Goal: Task Accomplishment & Management: Manage account settings

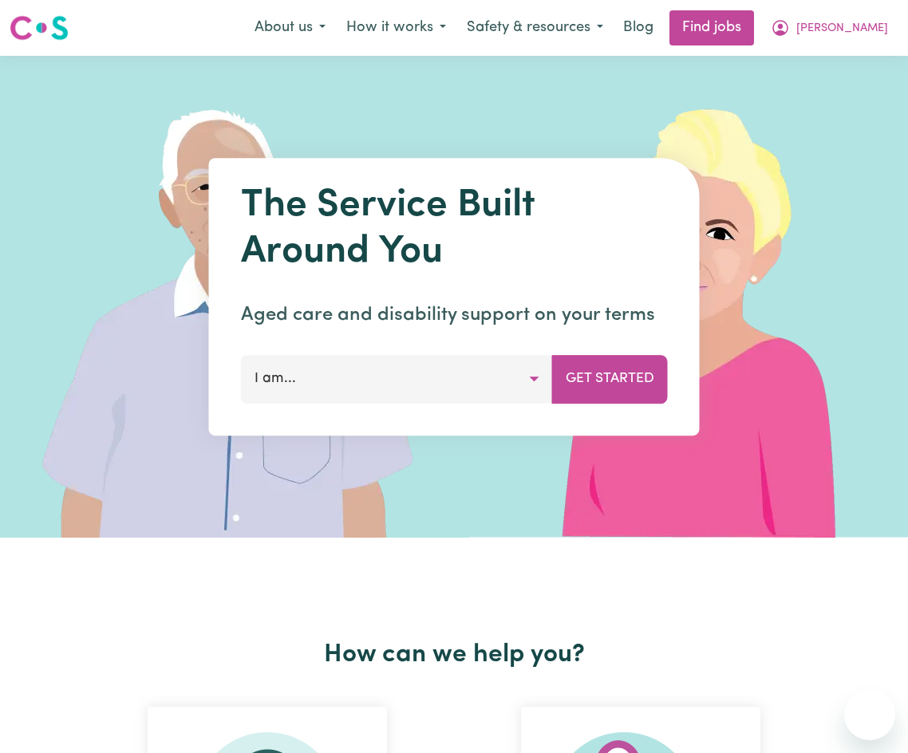
click at [817, 23] on span "[PERSON_NAME]" at bounding box center [842, 29] width 92 height 18
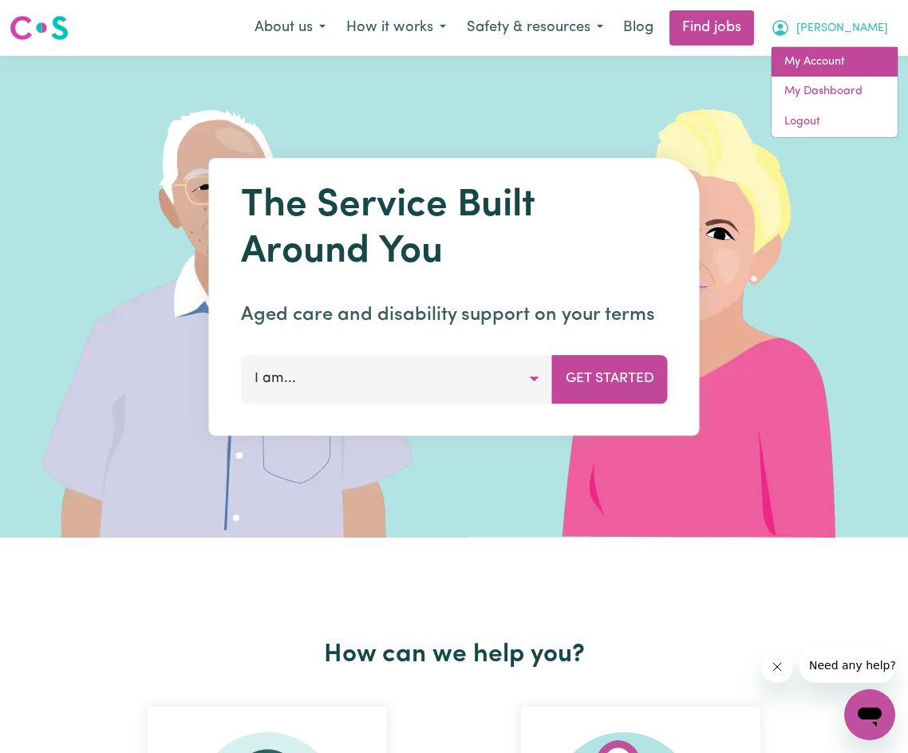
click at [819, 61] on link "My Account" at bounding box center [835, 62] width 126 height 30
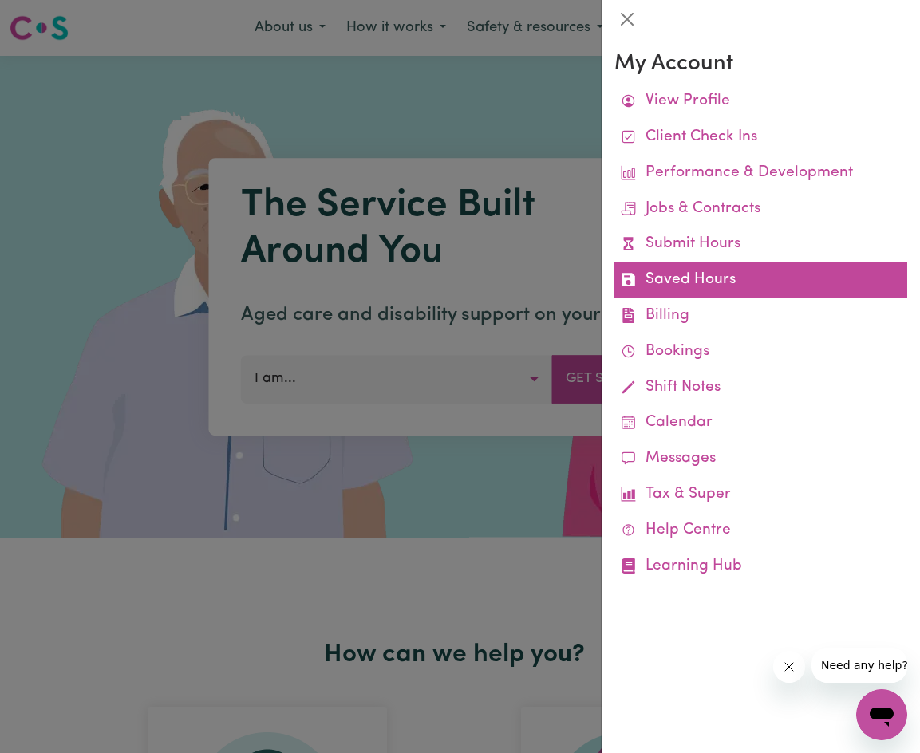
click at [729, 275] on link "Saved Hours" at bounding box center [760, 281] width 293 height 36
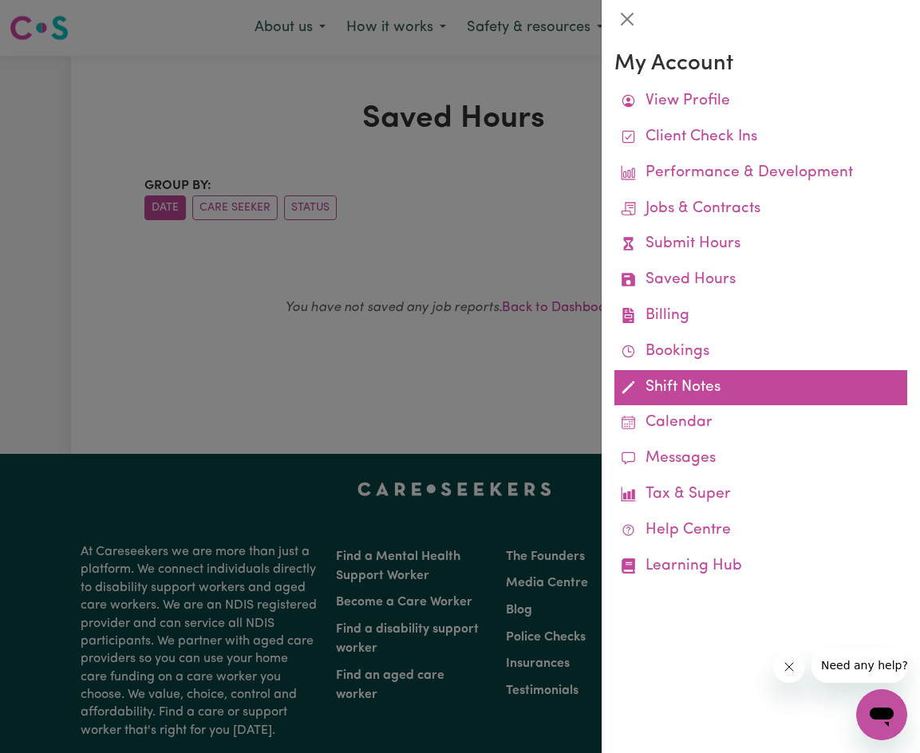
click at [651, 379] on link "Shift Notes" at bounding box center [760, 388] width 293 height 36
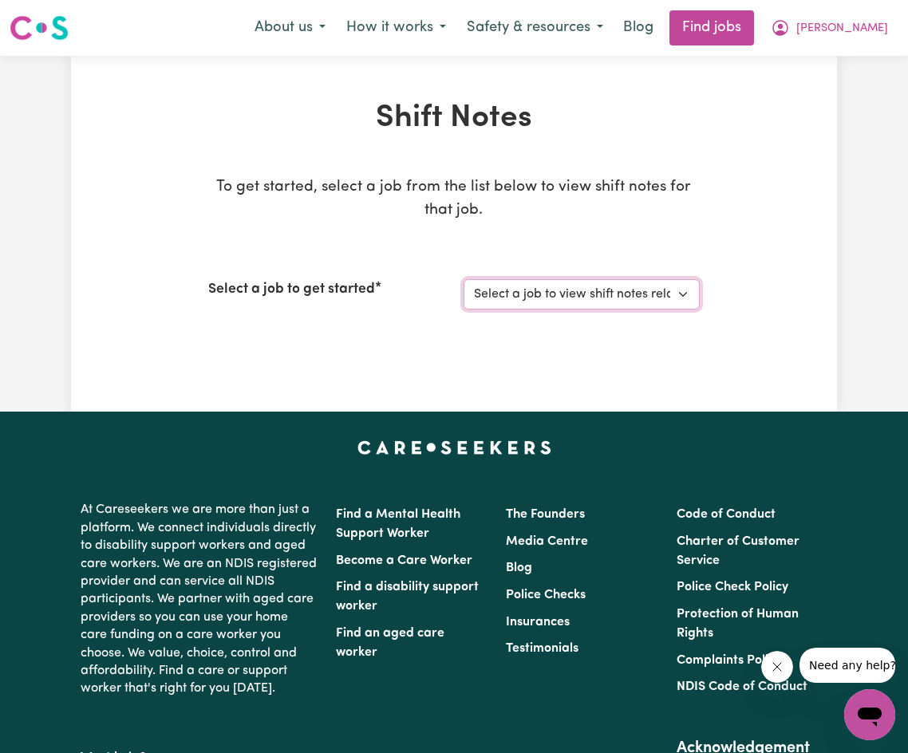
click at [622, 297] on select "Select a job to view shift notes related to it... [[PERSON_NAME]] Disability su…" at bounding box center [582, 294] width 236 height 30
select select "4878"
click at [464, 279] on select "Select a job to view shift notes related to it... [[PERSON_NAME]] Disability su…" at bounding box center [582, 294] width 236 height 30
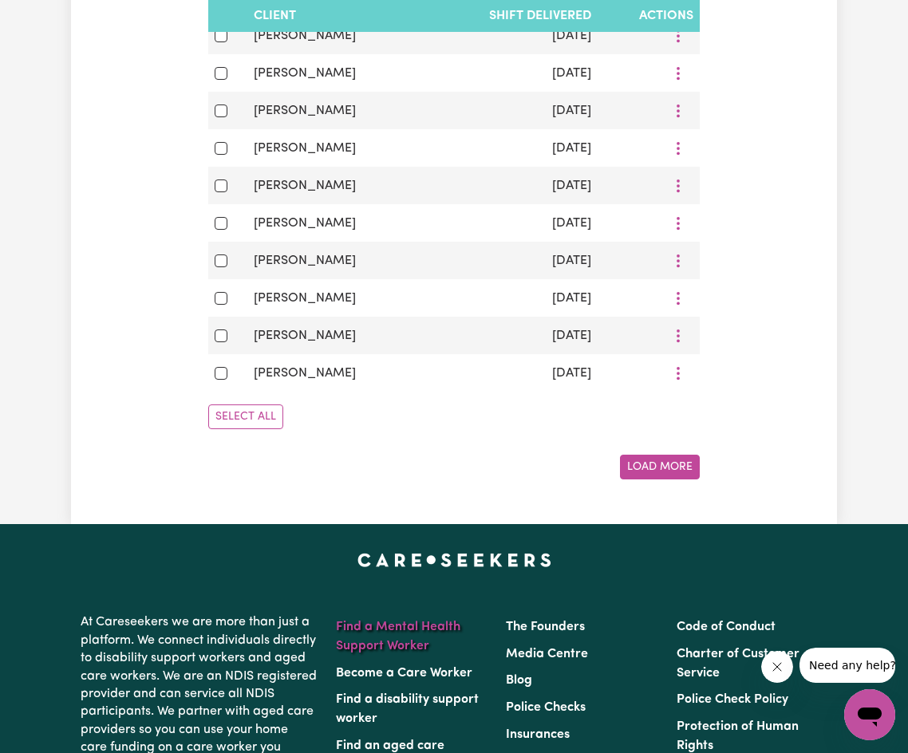
scroll to position [1112, 0]
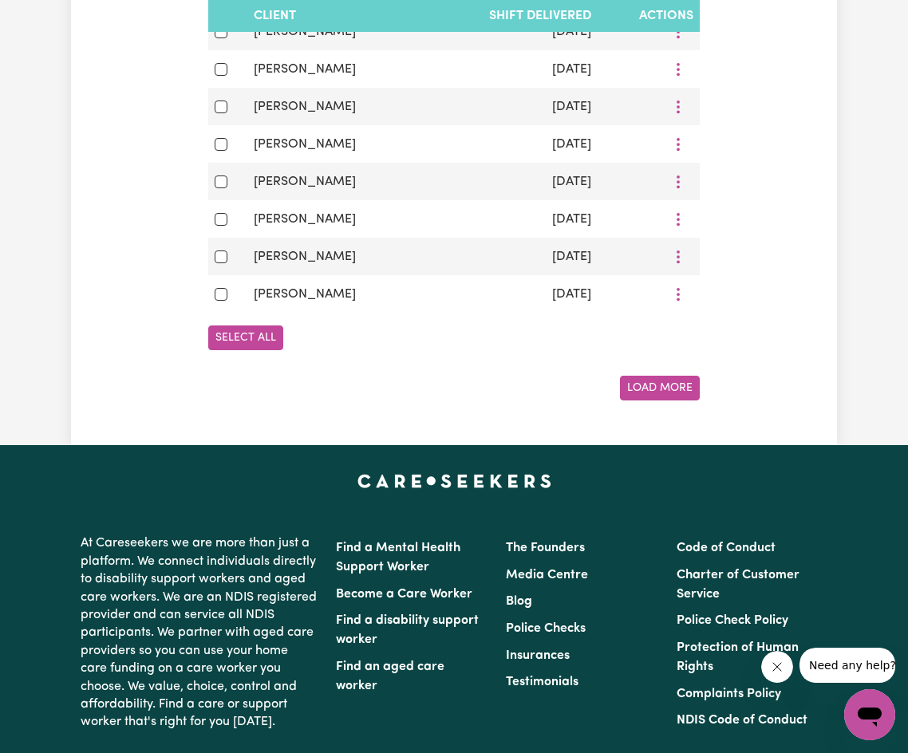
click at [259, 350] on button "Select All" at bounding box center [245, 338] width 75 height 25
checkbox input "true"
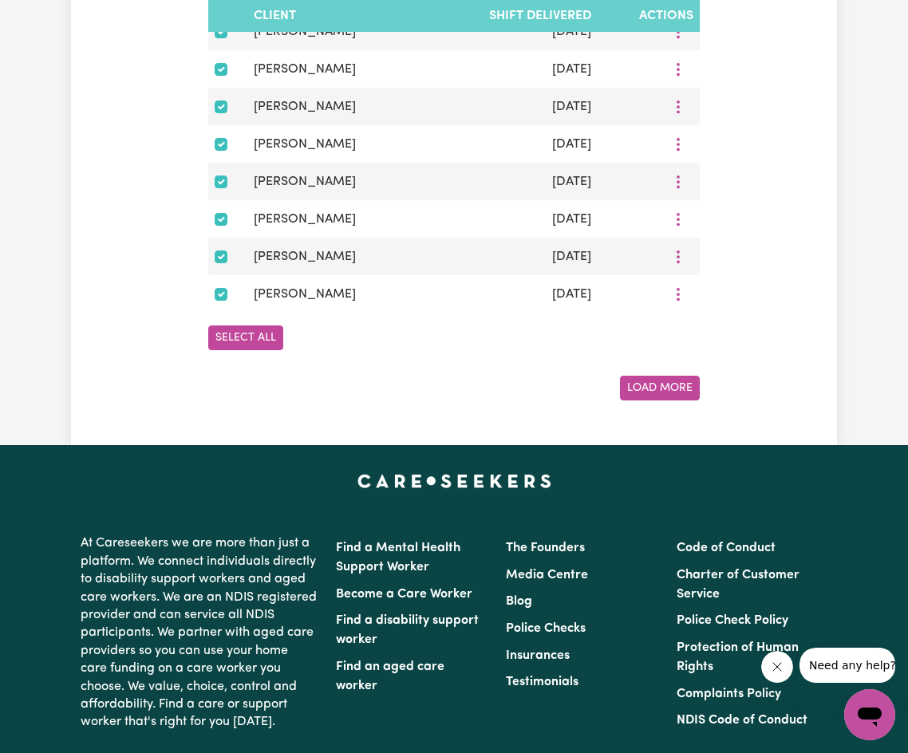
checkbox input "true"
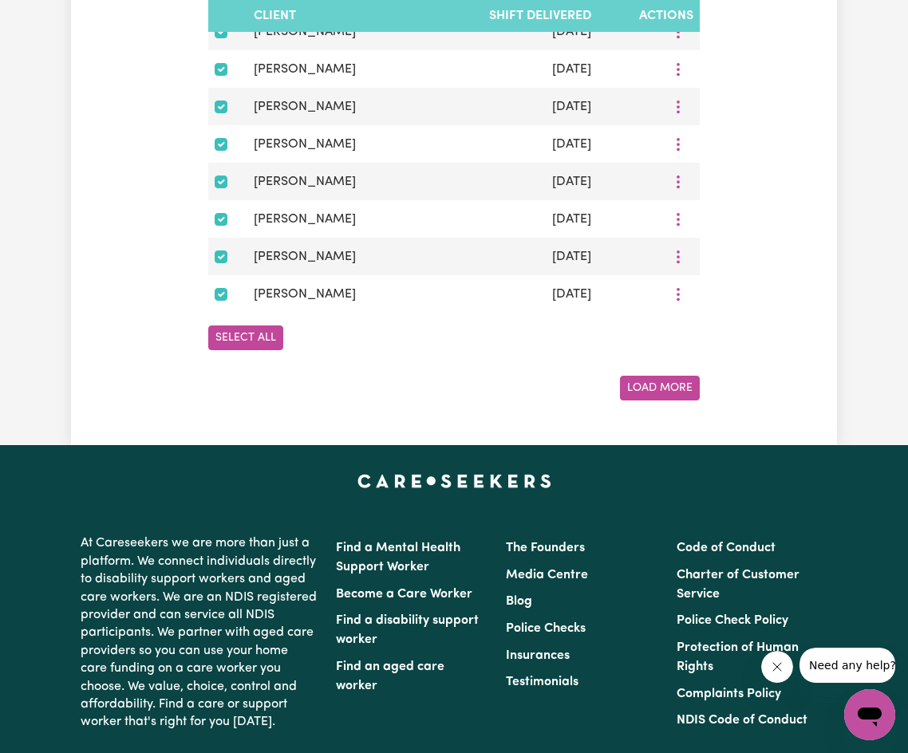
checkbox input "true"
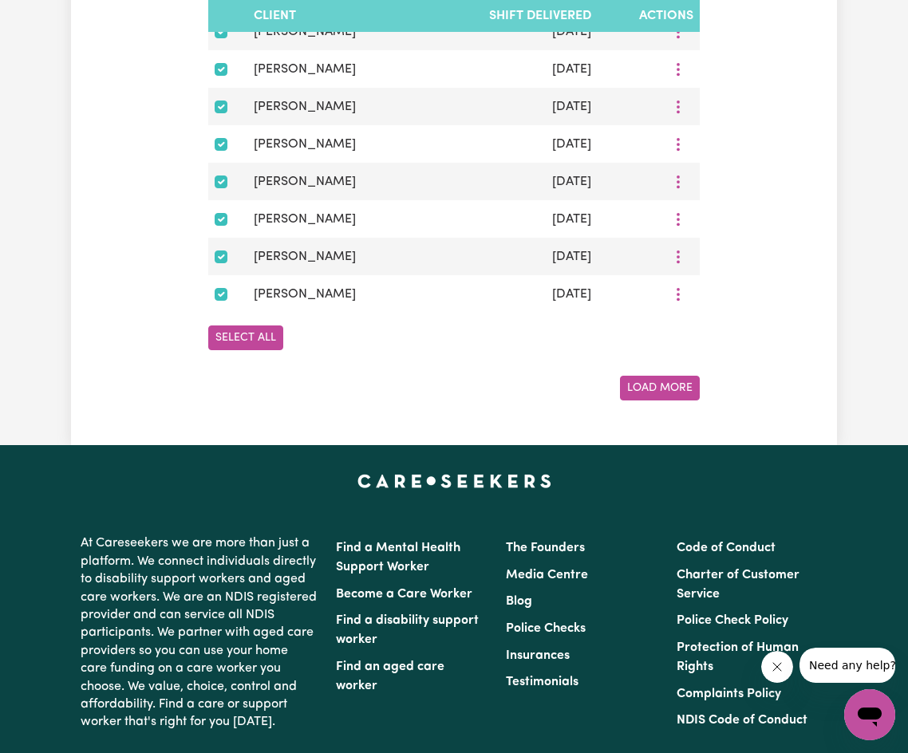
checkbox input "true"
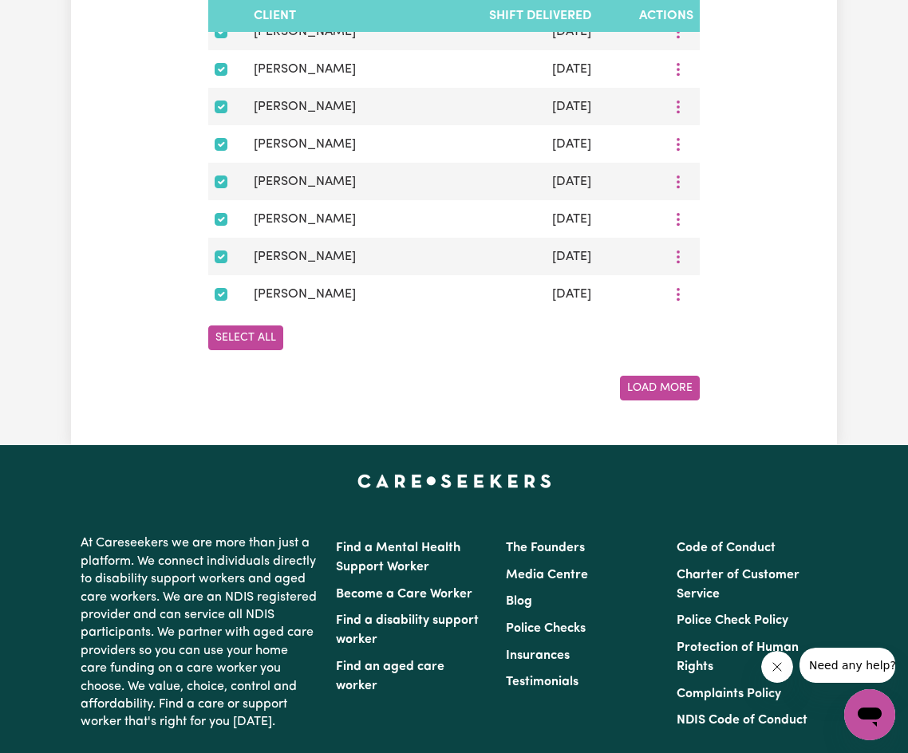
checkbox input "true"
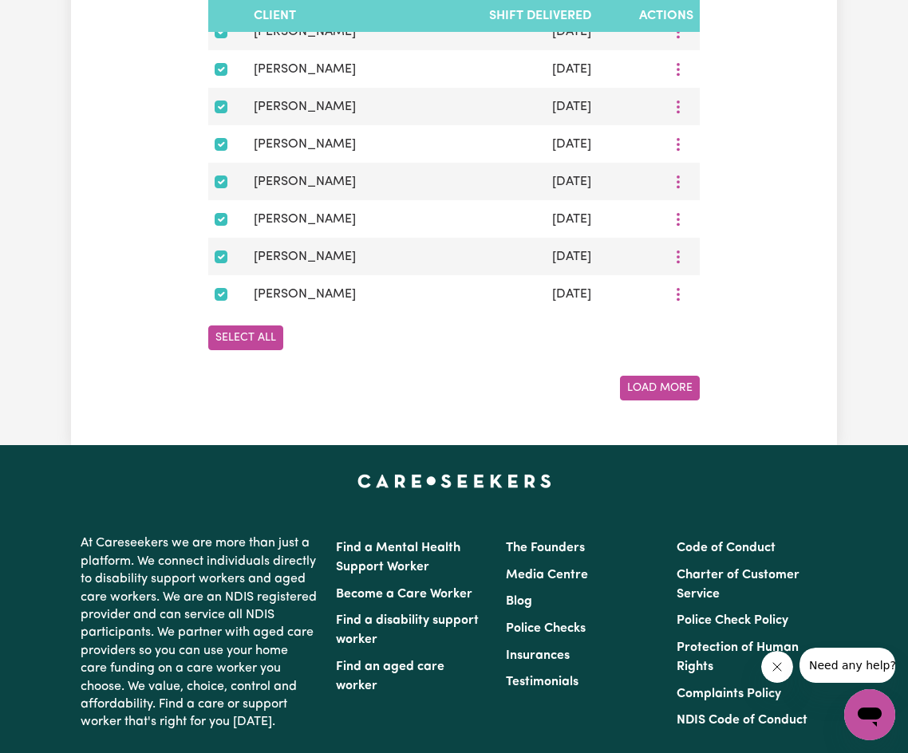
checkbox input "true"
click at [262, 350] on button "Select All" at bounding box center [245, 338] width 75 height 25
click at [619, 401] on div "Load More" at bounding box center [454, 388] width 492 height 25
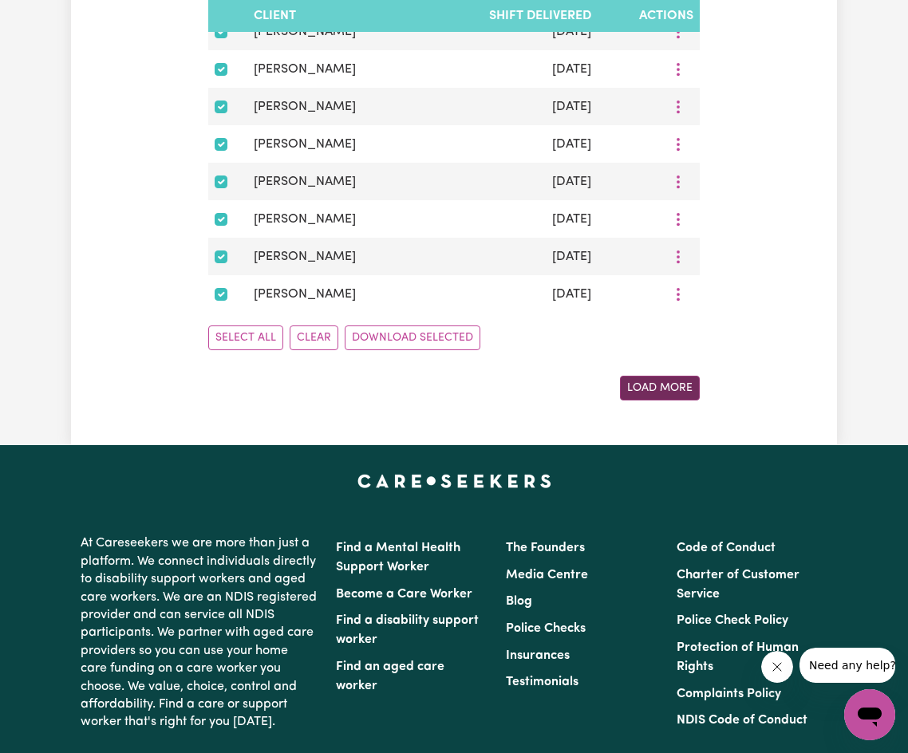
click at [678, 401] on button "Load More" at bounding box center [660, 388] width 80 height 25
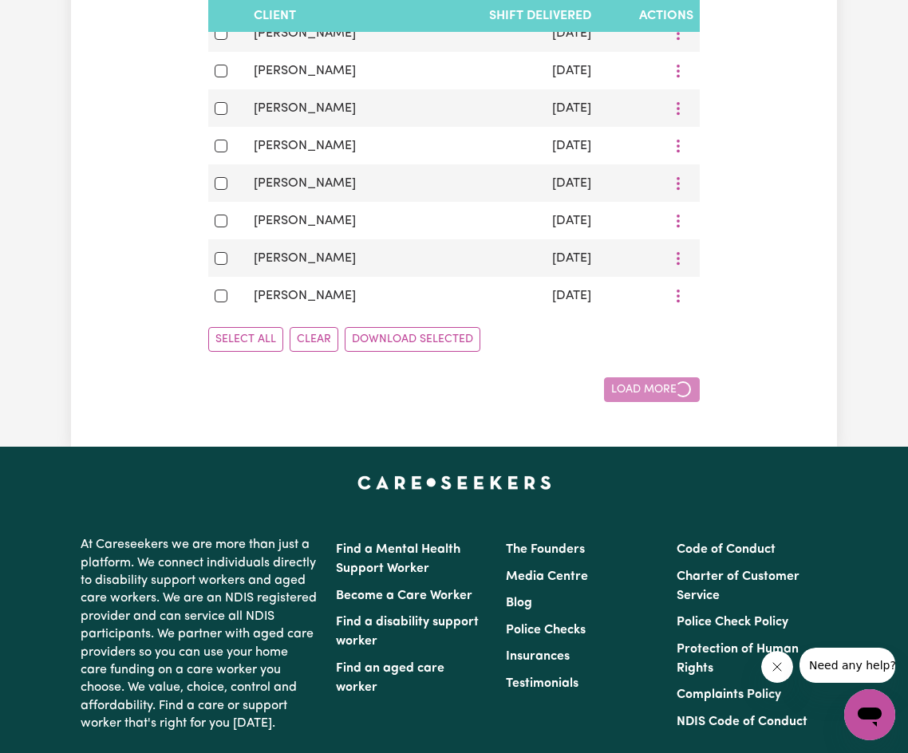
checkbox input "false"
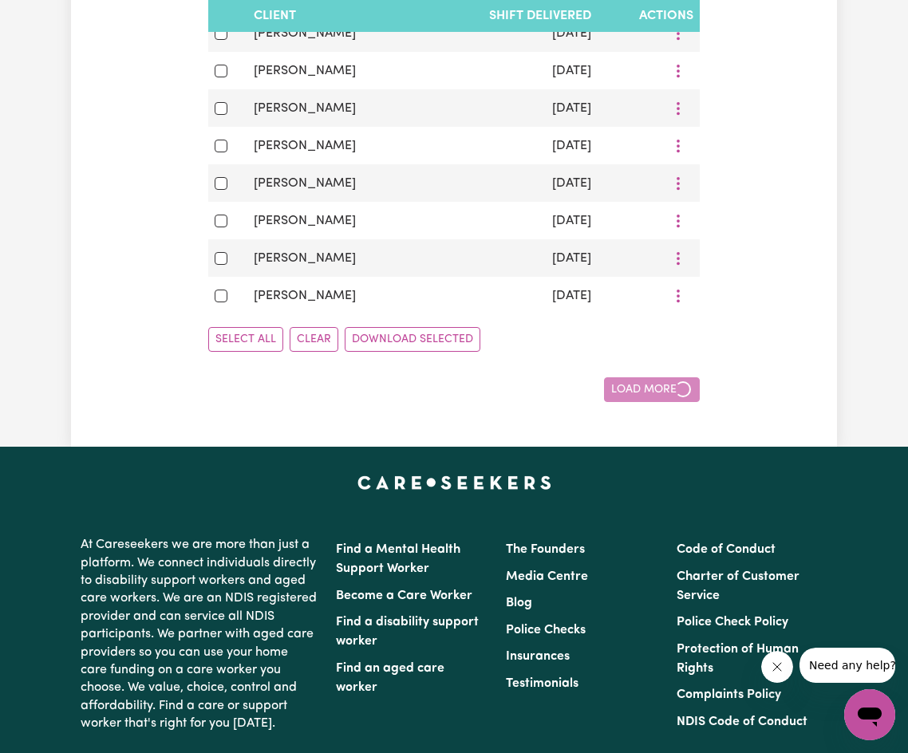
checkbox input "false"
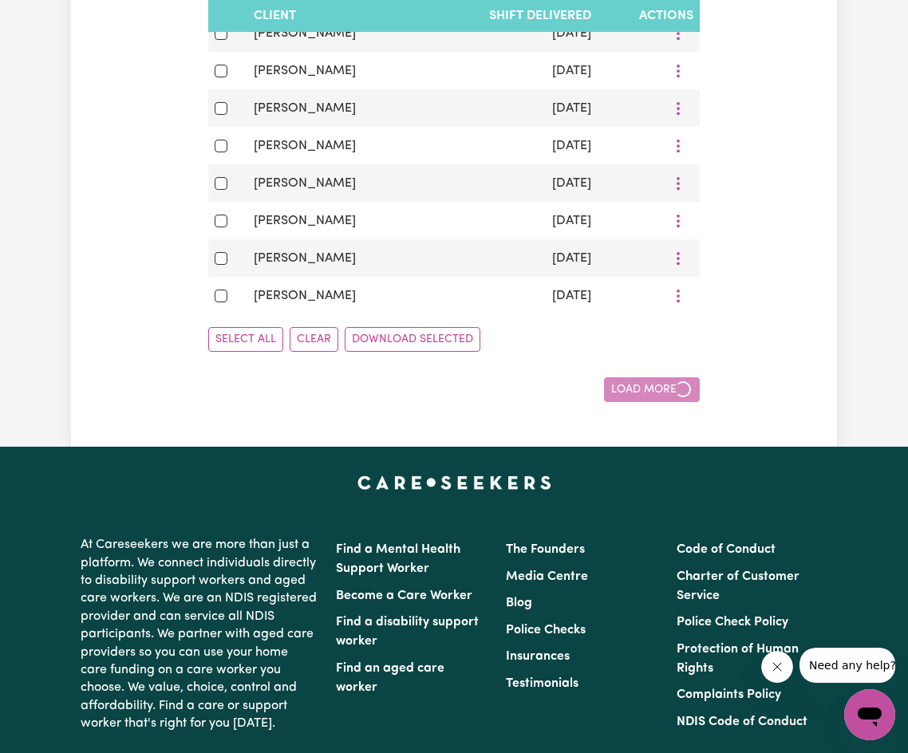
checkbox input "false"
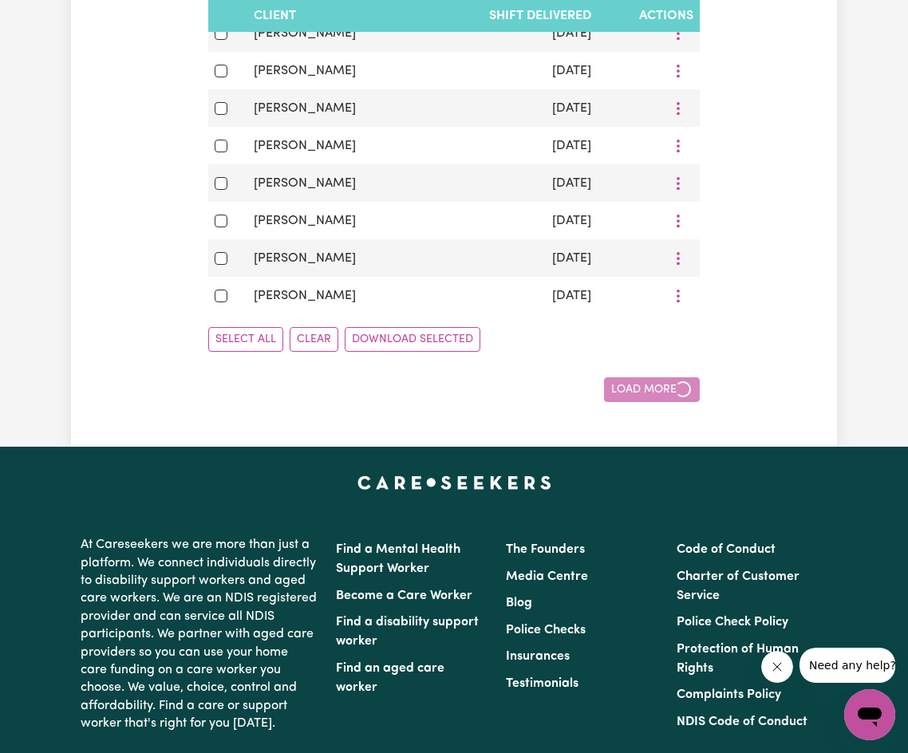
checkbox input "false"
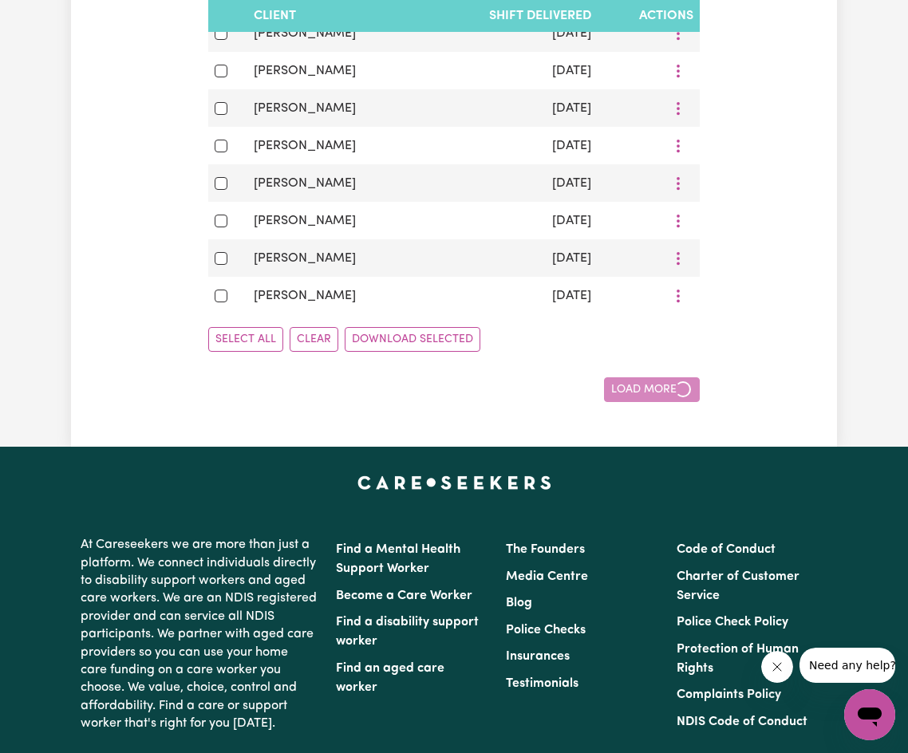
checkbox input "false"
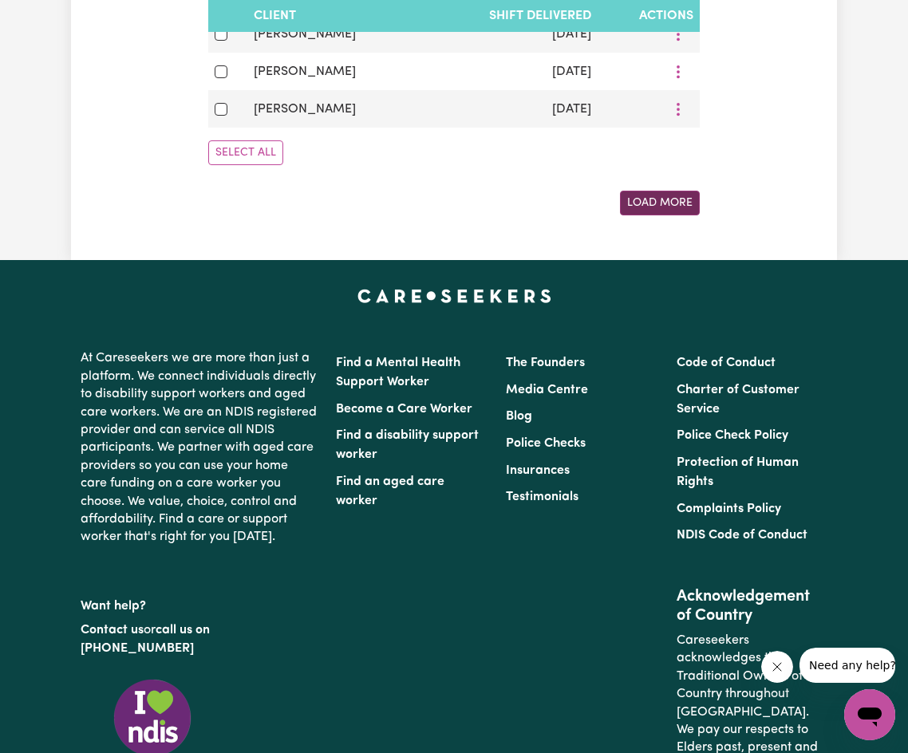
scroll to position [2128, 0]
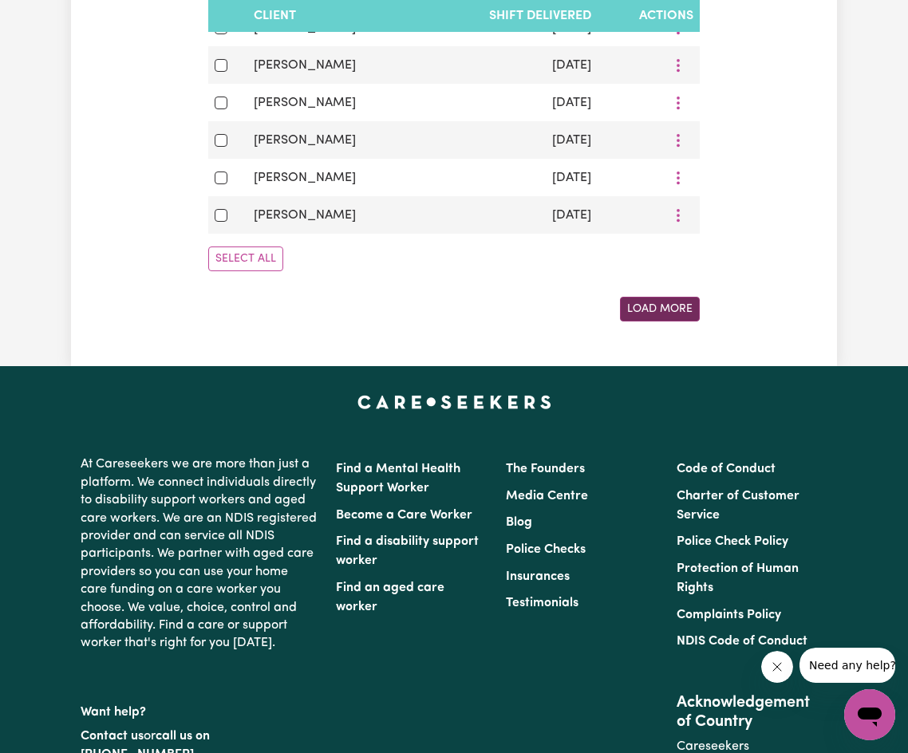
click at [658, 322] on button "Load More" at bounding box center [660, 309] width 80 height 25
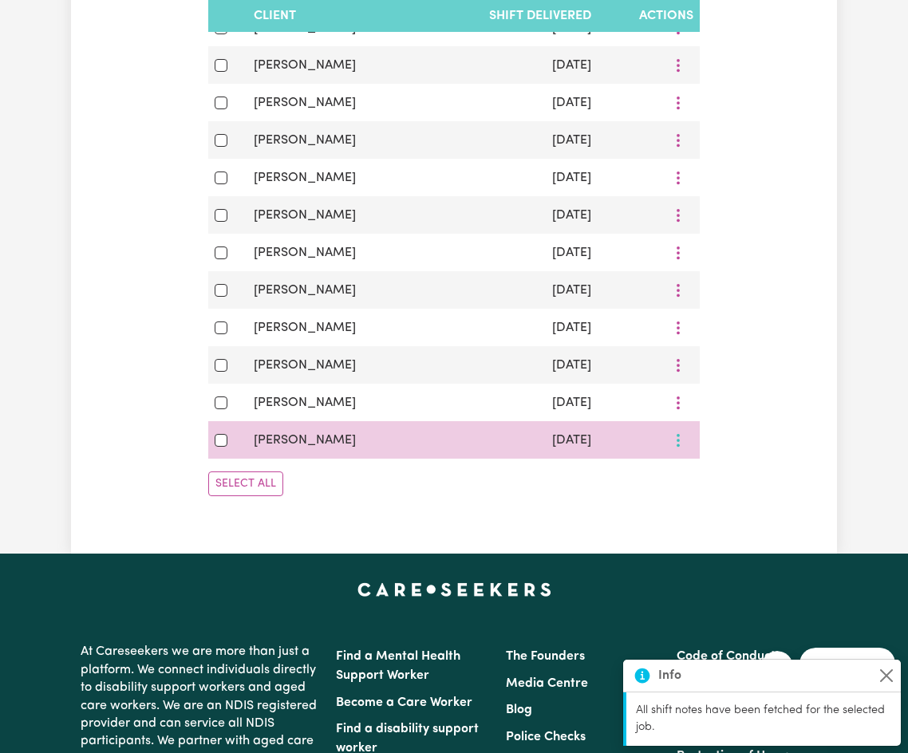
click at [672, 448] on icon "More options" at bounding box center [678, 441] width 16 height 16
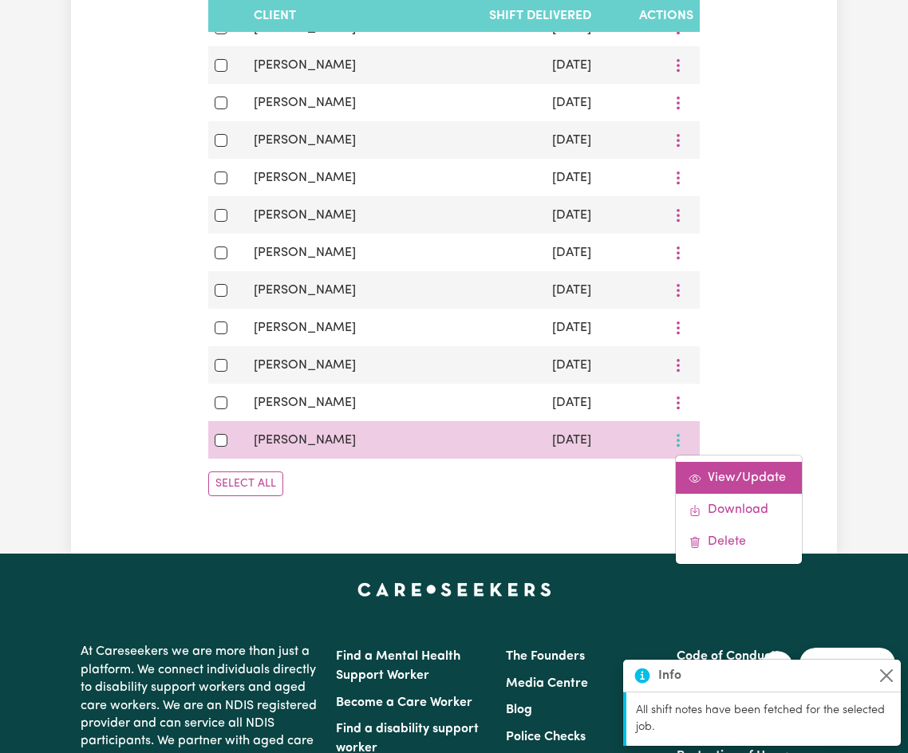
click at [713, 484] on span "View/Update" at bounding box center [747, 478] width 78 height 13
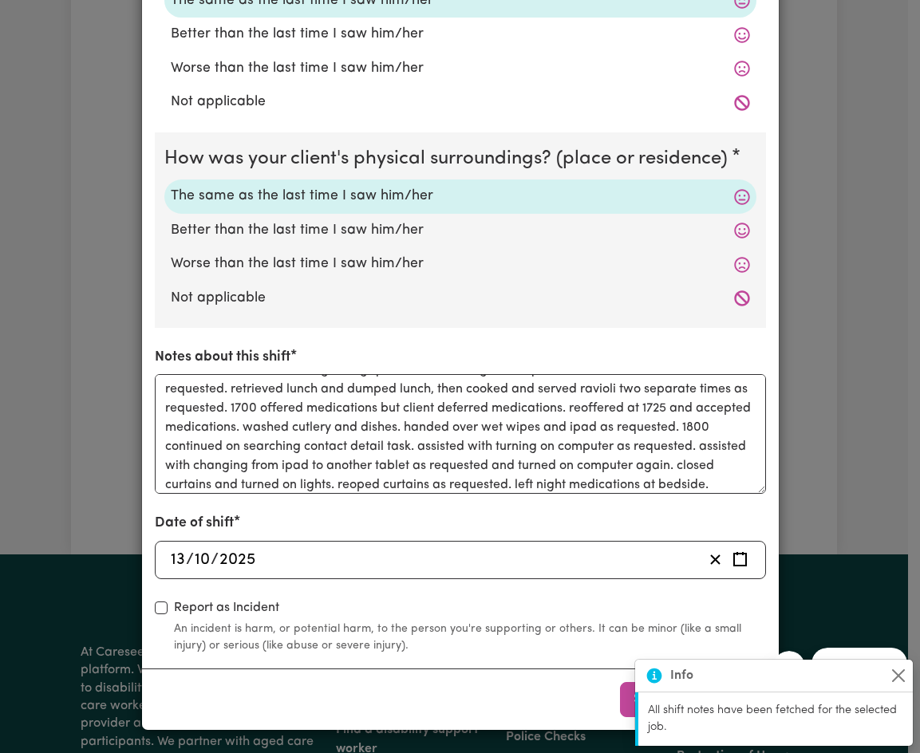
scroll to position [83, 0]
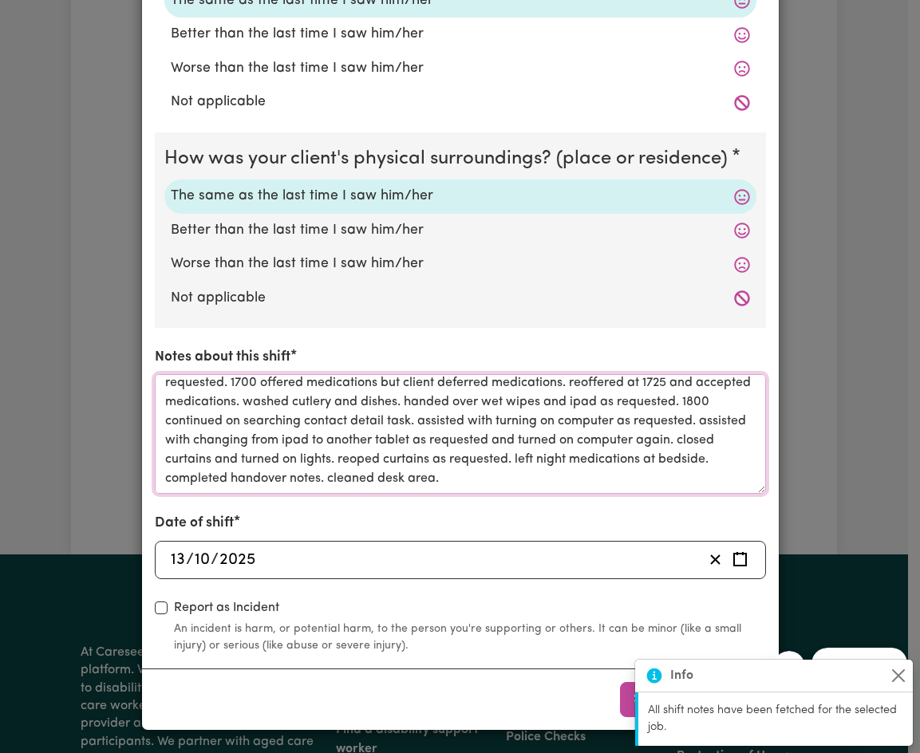
click at [683, 475] on textarea "1500 arrived on shift. received verbal handover from last carer. read over hand…" at bounding box center [460, 434] width 611 height 120
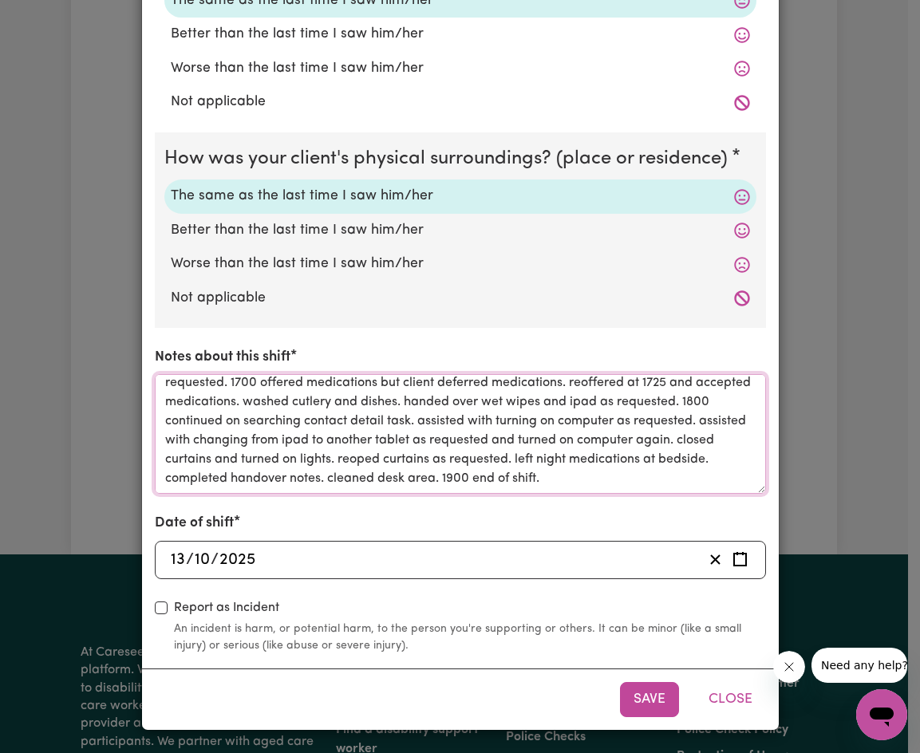
click at [298, 484] on textarea "1500 arrived on shift. received verbal handover from last carer. read over hand…" at bounding box center [460, 434] width 611 height 120
click at [666, 464] on textarea "1500 arrived on shift. received verbal handover from last carer. read over hand…" at bounding box center [460, 434] width 611 height 120
type textarea "1500 arrived on shift. received verbal handover from last carer. read over hand…"
click at [740, 417] on textarea "1500 arrived on shift. received verbal handover from last carer. read over hand…" at bounding box center [460, 434] width 611 height 120
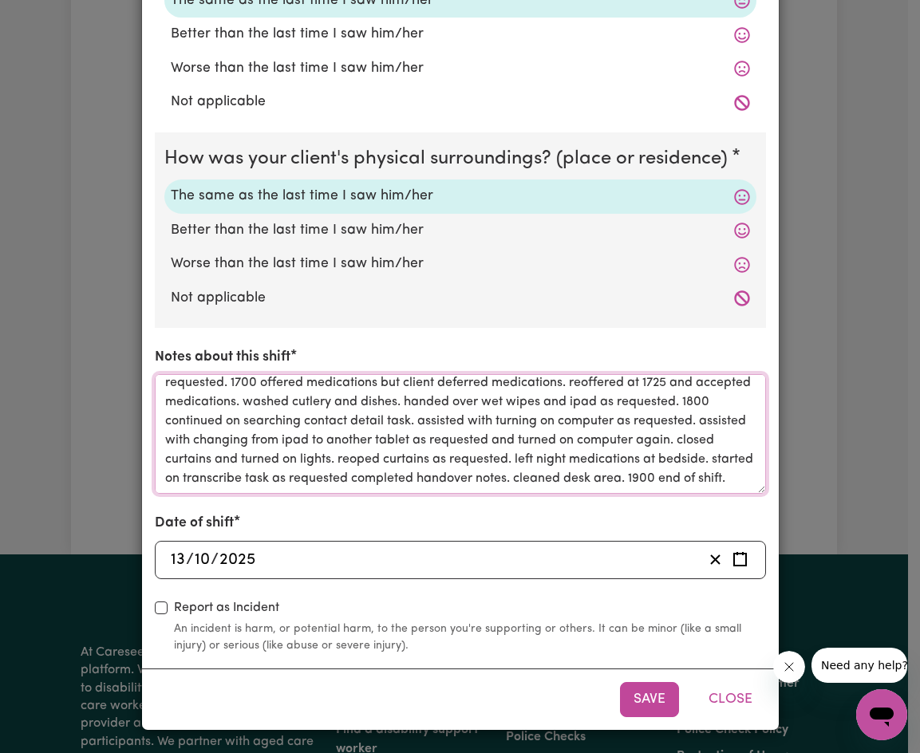
drag, startPoint x: 405, startPoint y: 484, endPoint x: 306, endPoint y: 486, distance: 99.8
click at [306, 486] on textarea "1500 arrived on shift. received verbal handover from last carer. read over hand…" at bounding box center [460, 434] width 611 height 120
click at [652, 456] on textarea "1500 arrived on shift. received verbal handover from last carer. read over hand…" at bounding box center [460, 434] width 611 height 120
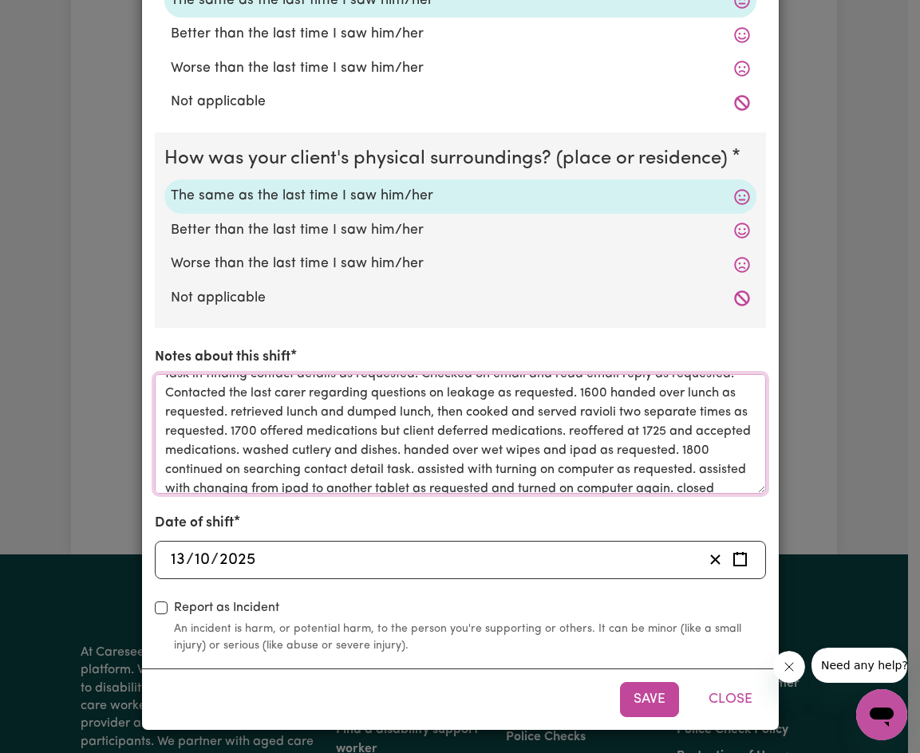
scroll to position [0, 0]
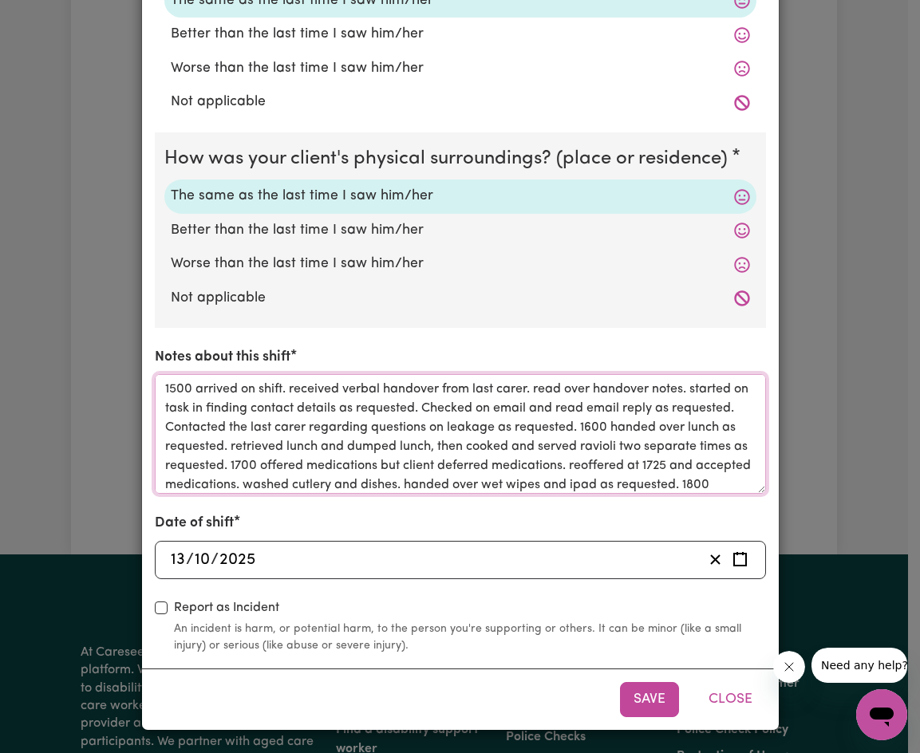
drag, startPoint x: 191, startPoint y: 392, endPoint x: 330, endPoint y: 465, distance: 157.1
click at [330, 465] on textarea "1500 arrived on shift. received verbal handover from last carer. read over hand…" at bounding box center [460, 434] width 611 height 120
click at [609, 338] on div "How was your client's mental state? The same as the last time I saw him/her Bet…" at bounding box center [460, 198] width 611 height 914
click at [724, 430] on textarea "1500 arrived on shift. received verbal handover from last carer. read over hand…" at bounding box center [460, 434] width 611 height 120
drag, startPoint x: 635, startPoint y: 429, endPoint x: 192, endPoint y: 393, distance: 445.1
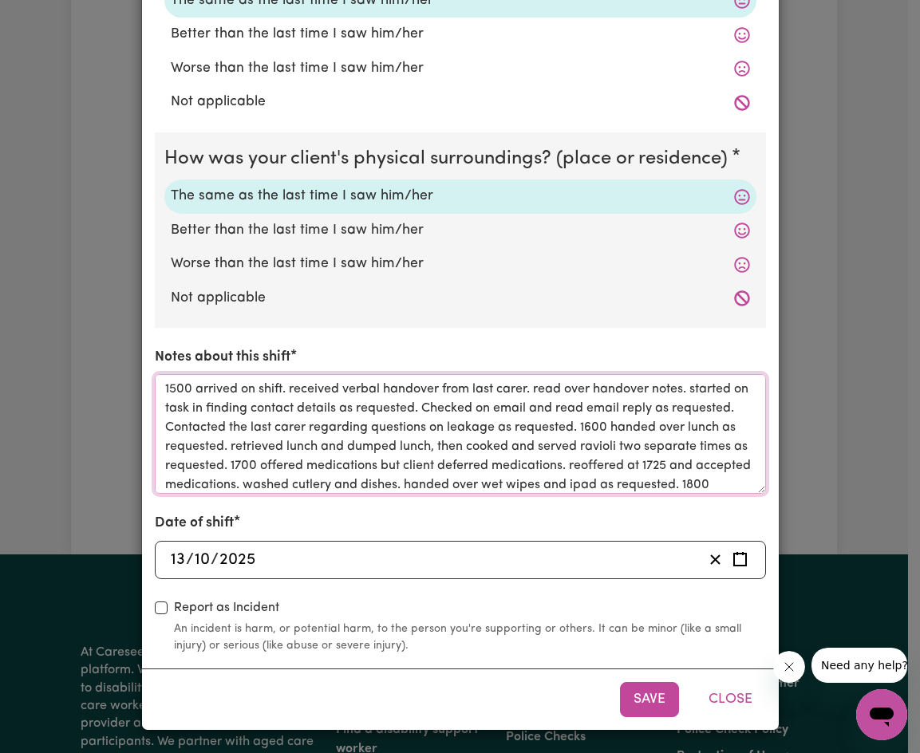
click at [192, 393] on textarea "1500 arrived on shift. received verbal handover from last carer. read over hand…" at bounding box center [460, 434] width 611 height 120
click at [668, 403] on textarea "1500 arrived on shift. received verbal handover from last carer. read over hand…" at bounding box center [460, 434] width 611 height 120
drag, startPoint x: 670, startPoint y: 426, endPoint x: 333, endPoint y: 463, distance: 339.5
click at [333, 463] on textarea "1500 arrived on shift. received verbal handover from last carer. read over hand…" at bounding box center [460, 434] width 611 height 120
drag, startPoint x: 658, startPoint y: 436, endPoint x: 640, endPoint y: 442, distance: 19.4
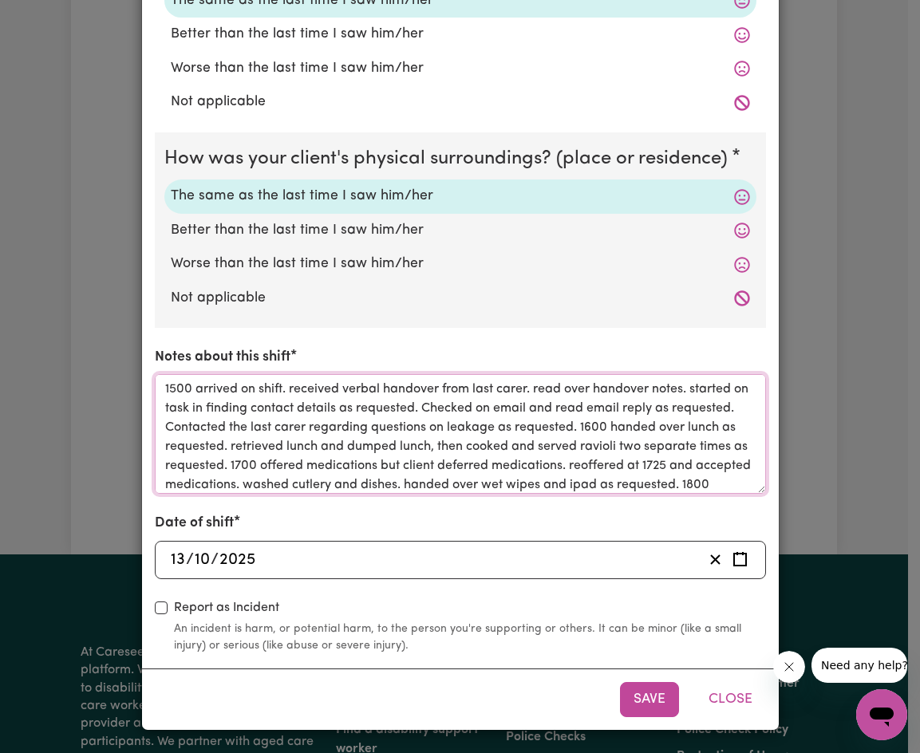
click at [658, 436] on textarea "1500 arrived on shift. received verbal handover from last carer. read over hand…" at bounding box center [460, 434] width 611 height 120
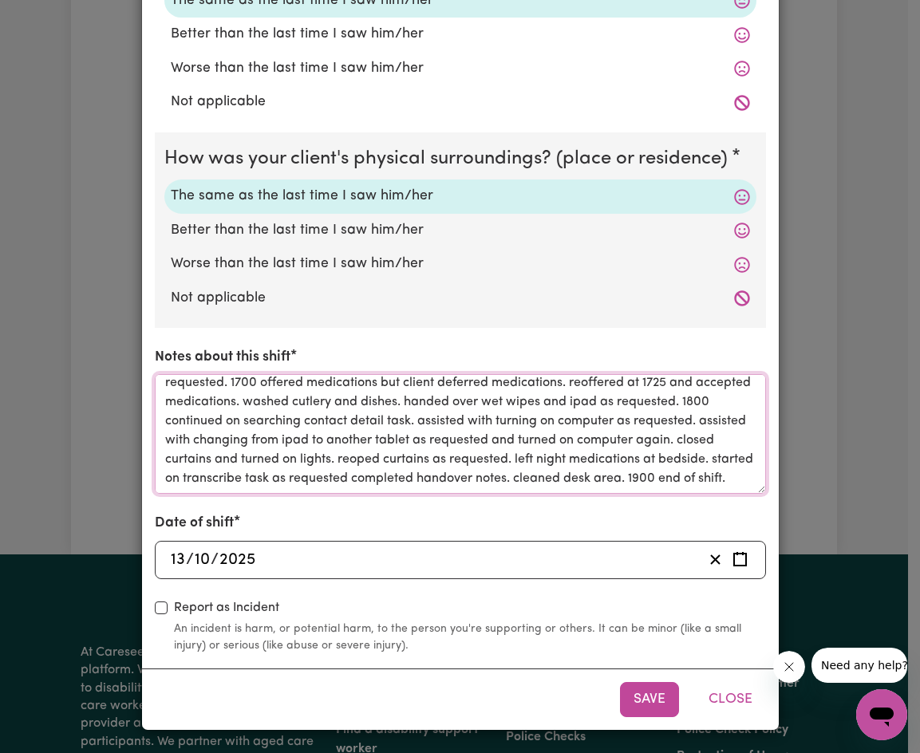
scroll to position [102, 0]
drag, startPoint x: 361, startPoint y: 464, endPoint x: 221, endPoint y: 396, distance: 156.3
click at [221, 396] on textarea "1500 arrived on shift. received verbal handover from last carer. read over hand…" at bounding box center [460, 434] width 611 height 120
click at [601, 434] on textarea "1500 arrived on shift. received verbal handover from last carer. read over hand…" at bounding box center [460, 434] width 611 height 120
drag, startPoint x: 258, startPoint y: 401, endPoint x: 413, endPoint y: 438, distance: 159.1
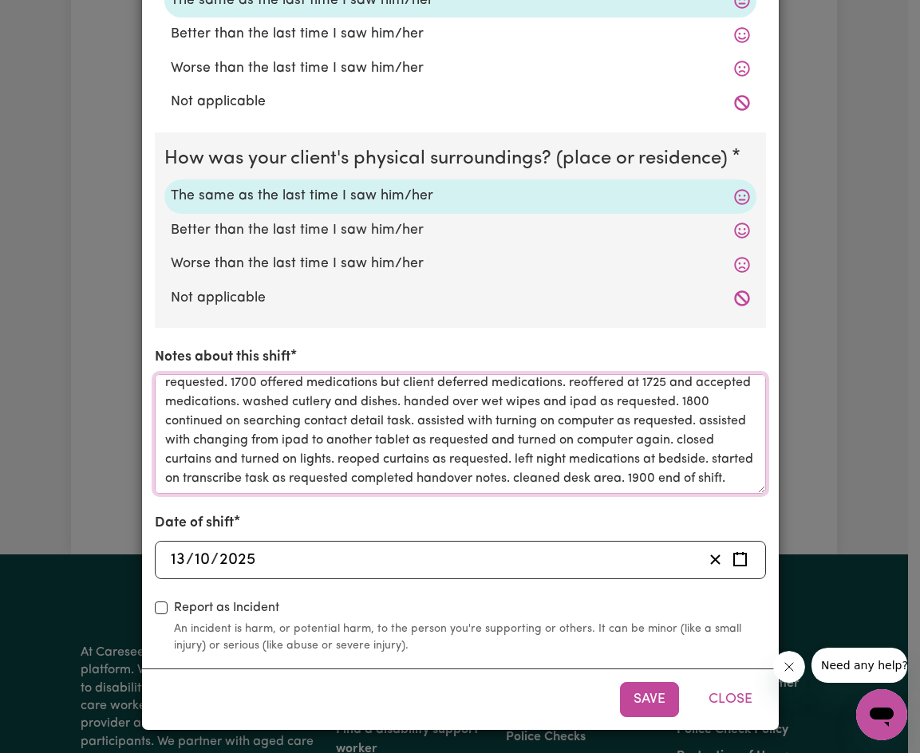
click at [413, 438] on textarea "1500 arrived on shift. received verbal handover from last carer. read over hand…" at bounding box center [460, 434] width 611 height 120
drag, startPoint x: 253, startPoint y: 398, endPoint x: 271, endPoint y: 480, distance: 84.2
click at [271, 480] on textarea "1500 arrived on shift. received verbal handover from last carer. read over hand…" at bounding box center [460, 434] width 611 height 120
click at [372, 459] on textarea "1500 arrived on shift. received verbal handover from last carer. read over hand…" at bounding box center [460, 434] width 611 height 120
click at [703, 467] on textarea "1500 arrived on shift. received verbal handover from last carer. read over hand…" at bounding box center [460, 434] width 611 height 120
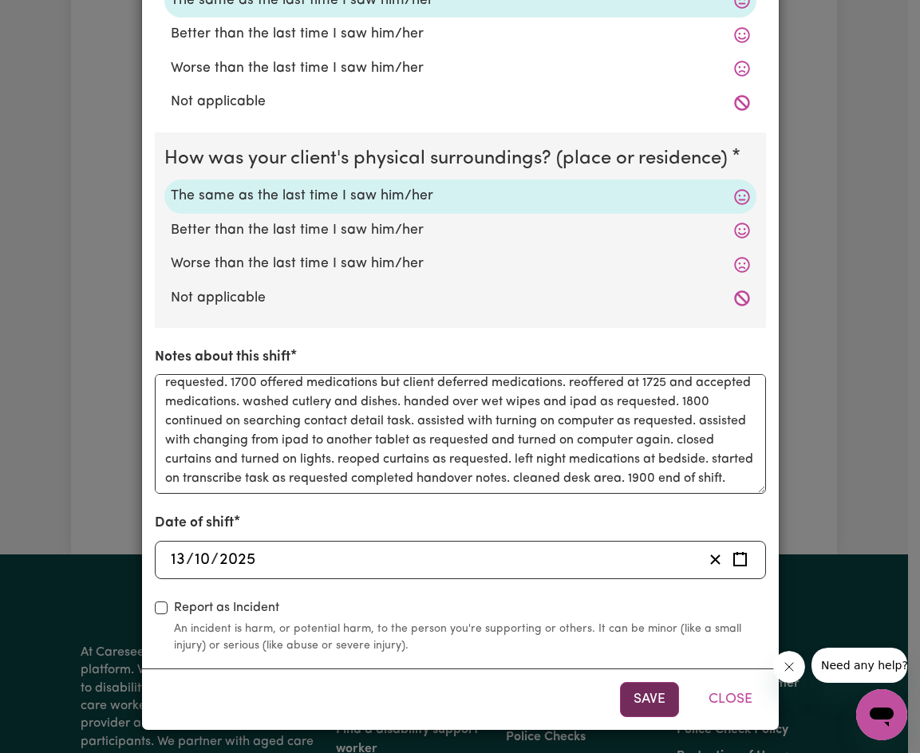
click at [658, 708] on button "Save" at bounding box center [649, 699] width 59 height 35
